Goal: Task Accomplishment & Management: Use online tool/utility

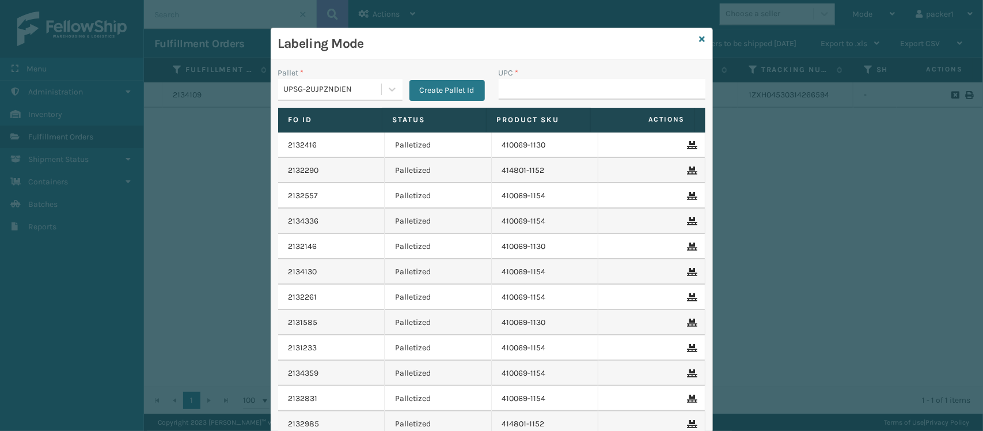
click at [516, 85] on input "UPC *" at bounding box center [602, 89] width 207 height 21
type input "V"
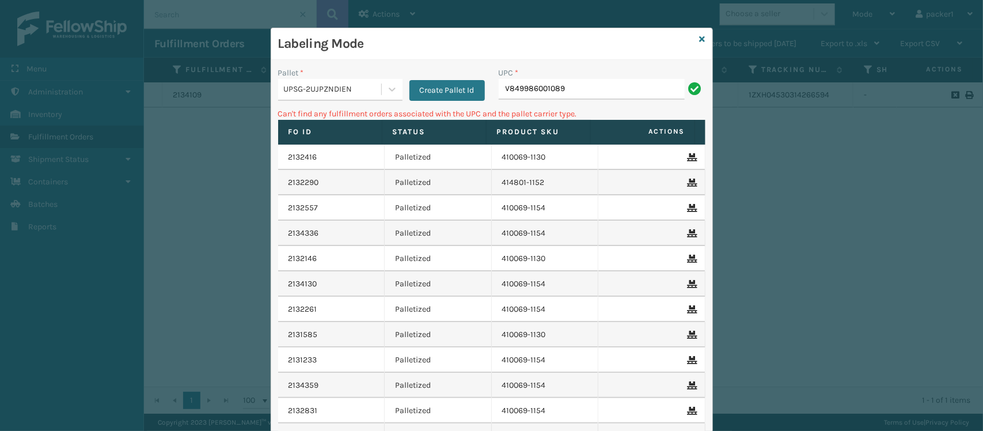
click at [358, 82] on div "UPSG-2UJPZNDIEN" at bounding box center [329, 89] width 103 height 19
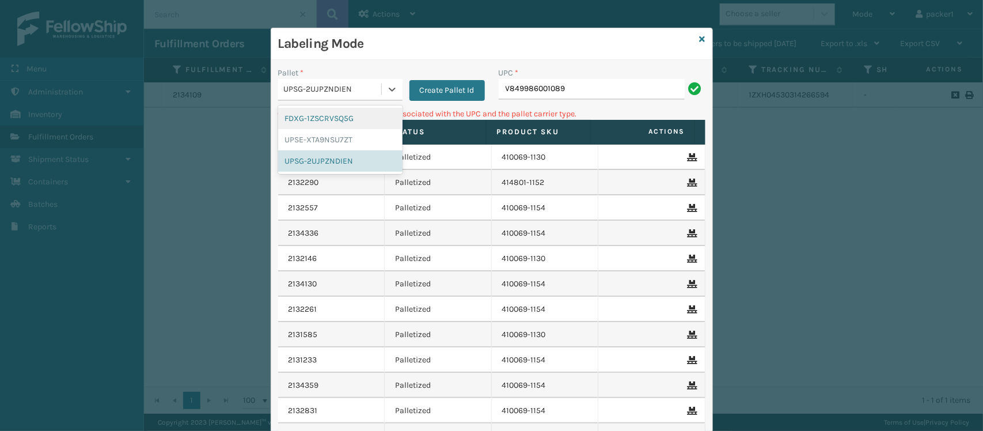
click at [306, 112] on div "FDXG-1ZSCRVSQ5G" at bounding box center [340, 118] width 124 height 21
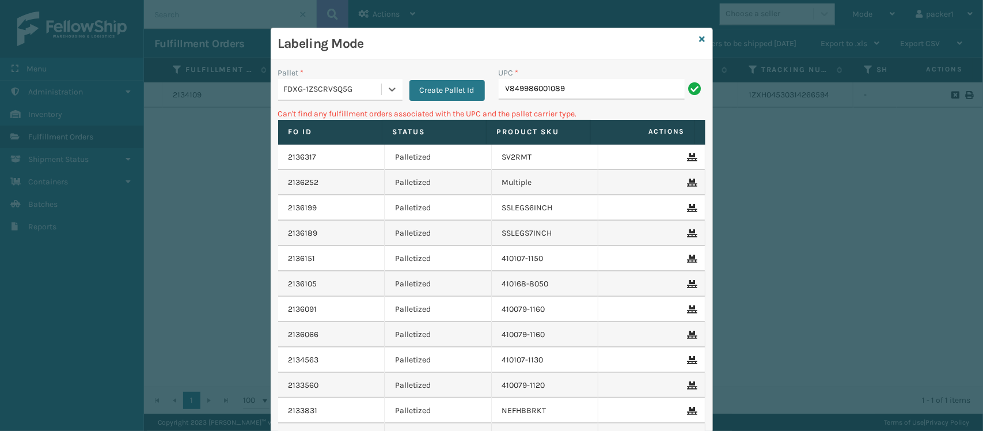
click at [582, 100] on div "UPC * V849986001089" at bounding box center [602, 87] width 221 height 41
click at [592, 94] on input "V849986001089" at bounding box center [592, 89] width 186 height 21
click at [592, 90] on input "V849986001089" at bounding box center [592, 89] width 186 height 21
click at [508, 93] on input "V849986001089" at bounding box center [592, 89] width 186 height 21
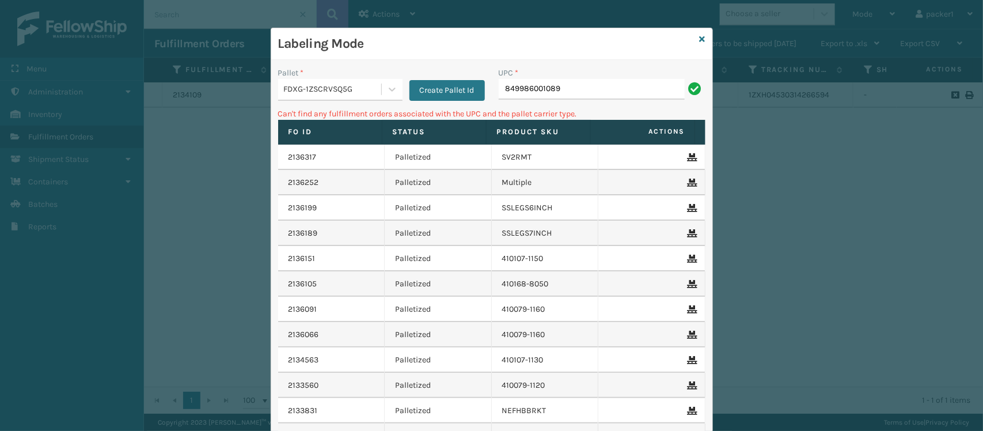
type input "849986001089"
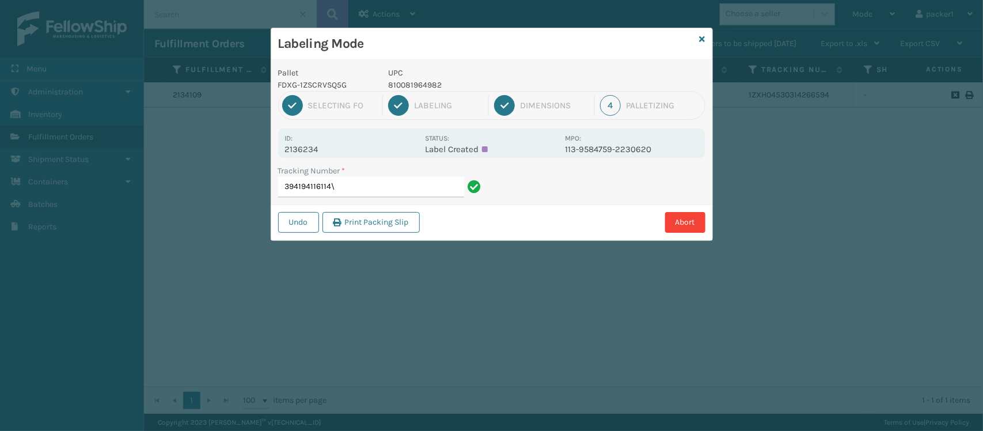
type input "394194116114"
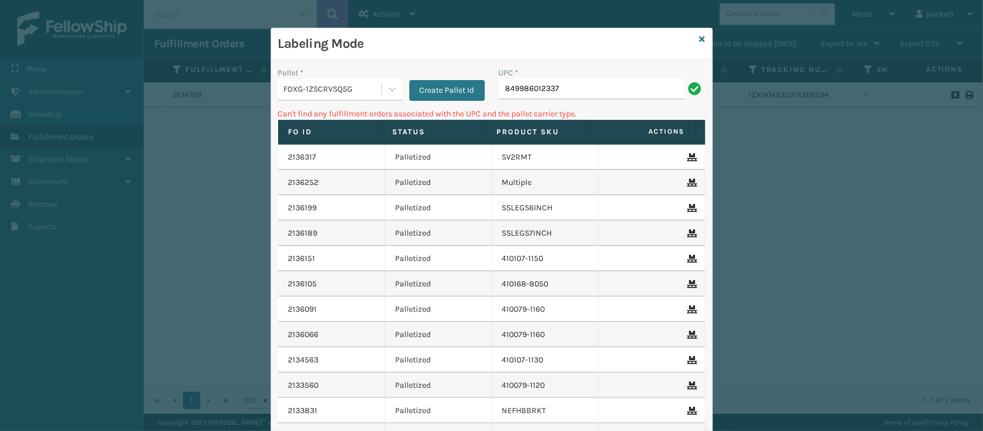
click at [351, 88] on div "FDXG-1ZSCRVSQ5G" at bounding box center [333, 90] width 99 height 12
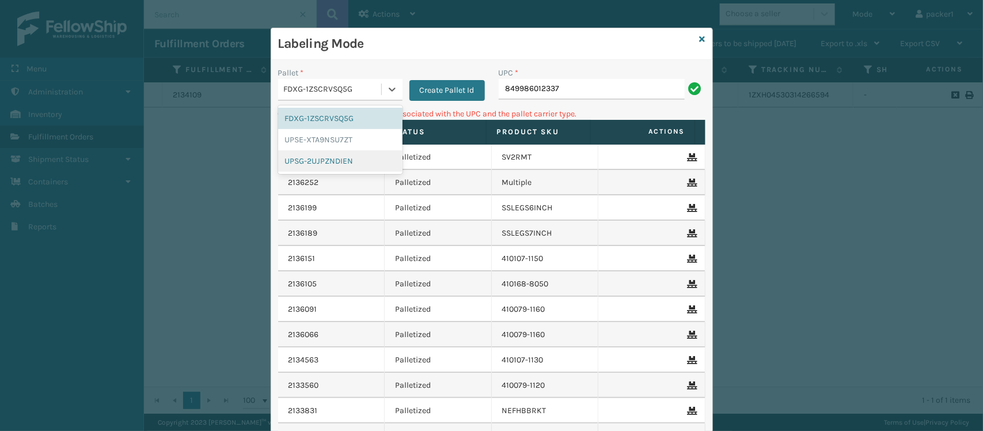
click at [321, 162] on div "UPSG-2UJPZNDIEN" at bounding box center [340, 160] width 124 height 21
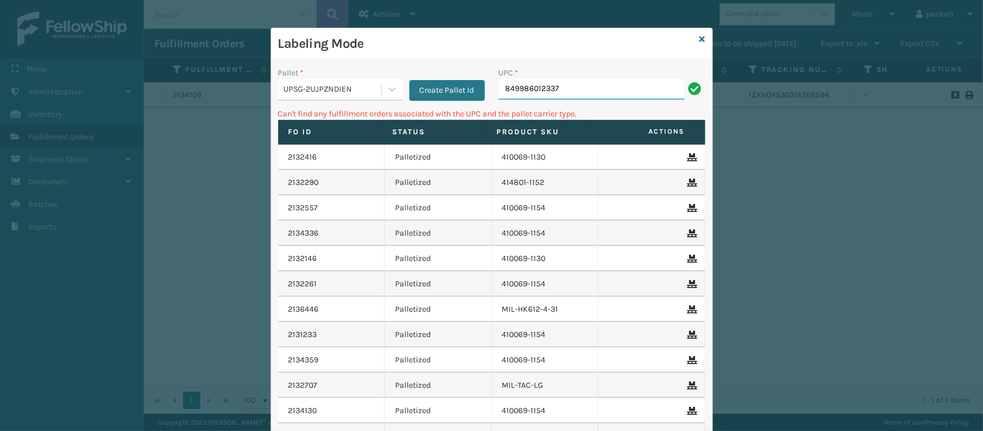
click at [554, 90] on input "849986012337" at bounding box center [592, 89] width 186 height 21
